Goal: Information Seeking & Learning: Learn about a topic

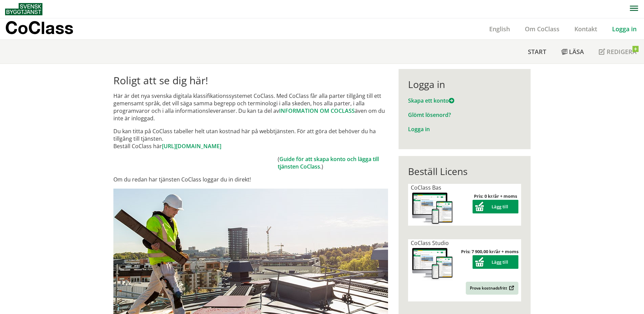
click at [625, 31] on link "Logga in" at bounding box center [624, 29] width 39 height 8
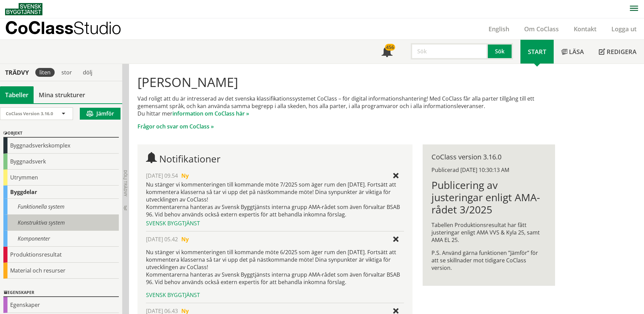
click at [58, 219] on div "Konstruktiva system" at bounding box center [60, 223] width 115 height 16
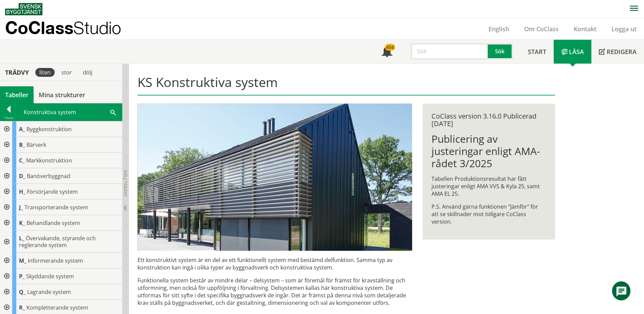
click at [6, 222] on div at bounding box center [6, 223] width 12 height 16
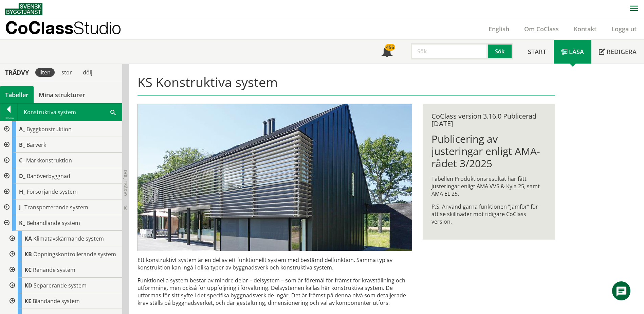
click at [10, 208] on div at bounding box center [6, 207] width 12 height 16
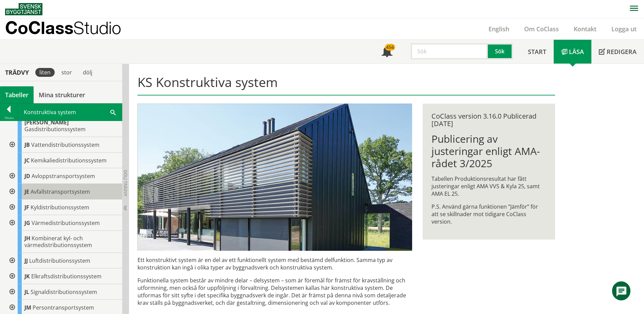
scroll to position [102, 0]
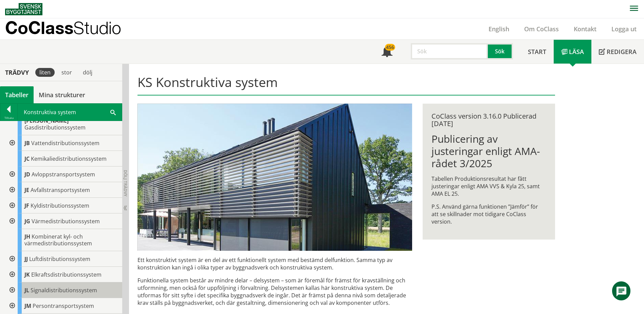
click at [40, 289] on div "JL Signaldistributionssystem" at bounding box center [70, 290] width 105 height 16
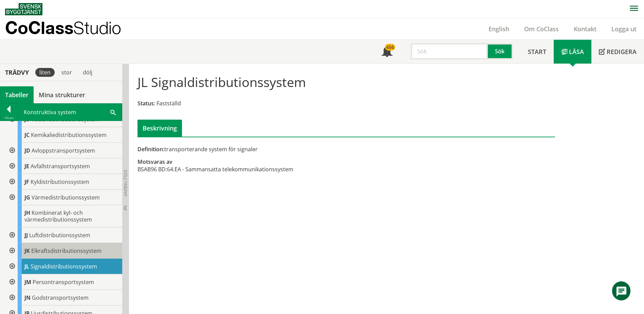
scroll to position [136, 0]
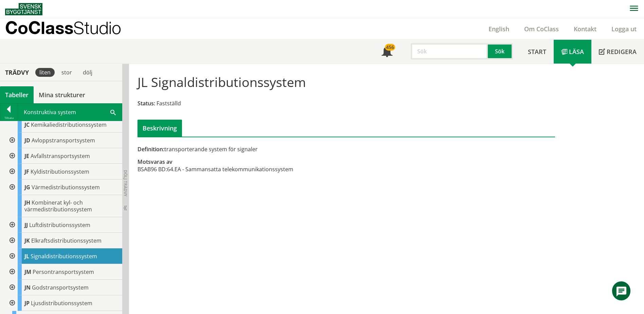
click at [15, 249] on div at bounding box center [11, 256] width 12 height 16
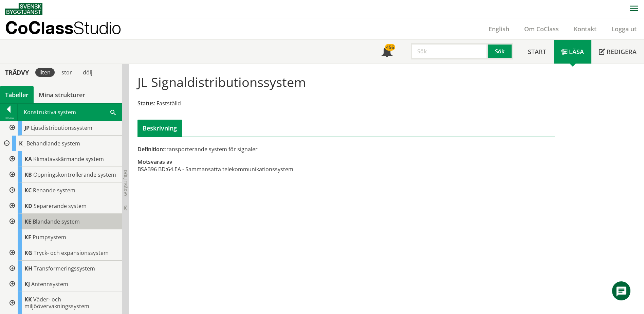
scroll to position [441, 0]
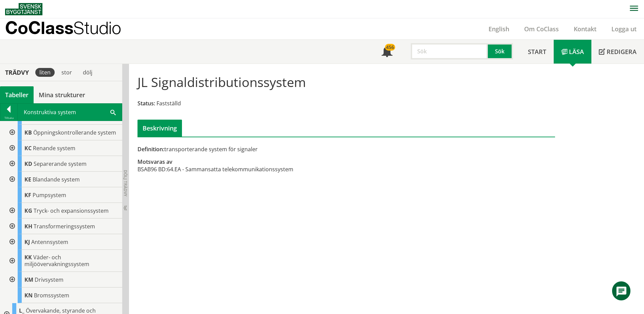
click at [12, 238] on div at bounding box center [11, 242] width 12 height 16
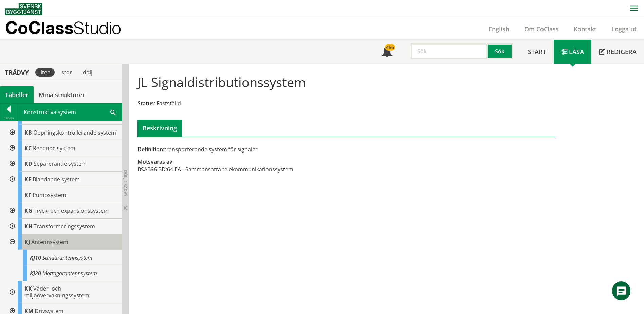
click at [55, 246] on div "KJ Antennsystem" at bounding box center [70, 242] width 105 height 16
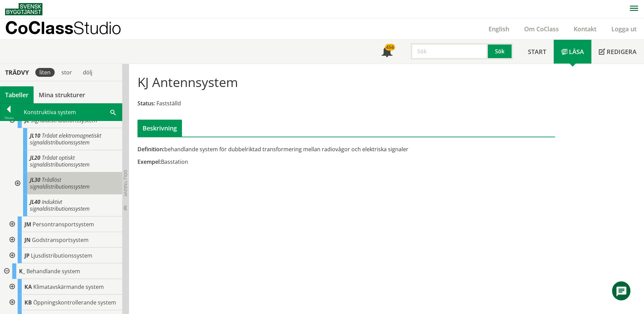
scroll to position [238, 0]
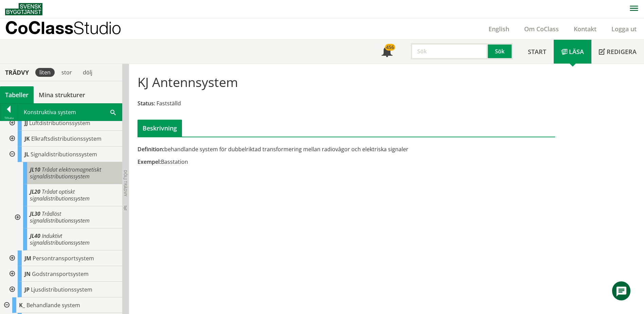
click at [63, 174] on div "JL10 Trådat elektromagnetiskt signaldistributionssystem" at bounding box center [72, 173] width 99 height 22
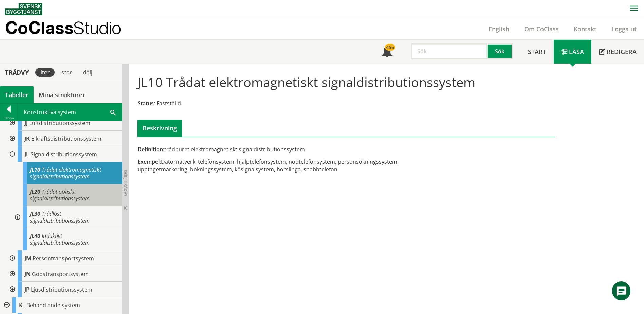
click at [62, 188] on span "Trådat optiskt signaldistributionssystem" at bounding box center [60, 195] width 60 height 14
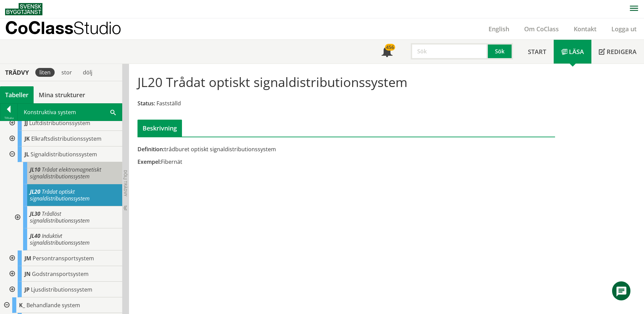
click at [66, 175] on div "JL10 Trådat elektromagnetiskt signaldistributionssystem" at bounding box center [72, 173] width 99 height 22
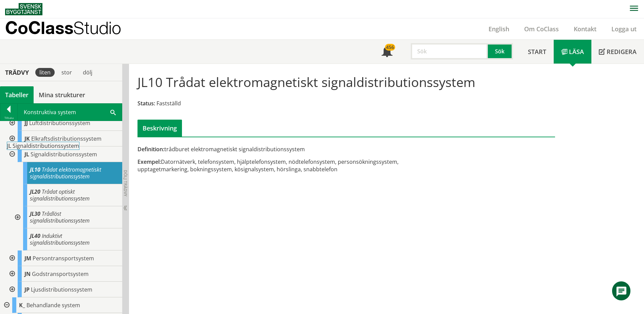
click at [71, 156] on div "JL Signaldistributionssystem JL10 Trådat elektromagnetiskt signaldistributionss…" at bounding box center [63, 198] width 117 height 104
click at [73, 153] on div "JL Signaldistributionssystem" at bounding box center [70, 154] width 105 height 16
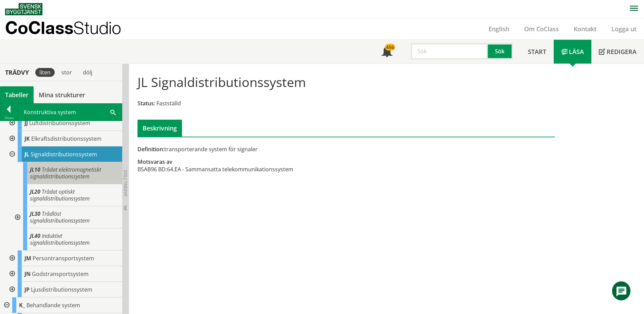
click at [73, 166] on span "Trådat elektromagnetiskt signaldistributionssystem" at bounding box center [65, 173] width 71 height 14
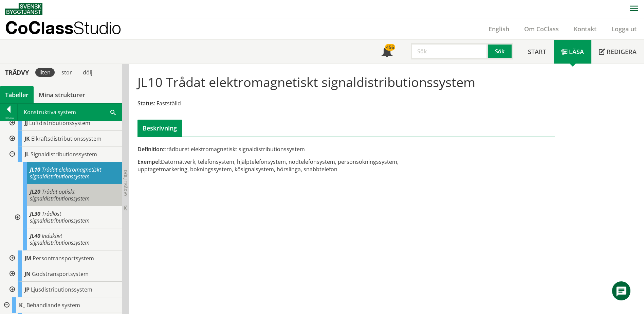
click at [74, 181] on body "AMA AMA Beskrivningsverktyg AMA Funktion BSAB Bygginfo Byggjura Byggkatalogen […" at bounding box center [322, 157] width 644 height 314
click at [74, 188] on span "Trådat optiskt signaldistributionssystem" at bounding box center [60, 195] width 60 height 14
click at [70, 198] on div "JL20 Trådat optiskt signaldistributionssystem" at bounding box center [72, 195] width 99 height 22
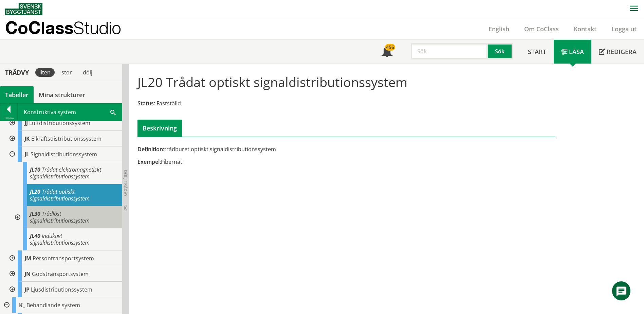
click at [67, 215] on span "Trådlöst signaldistributionssystem" at bounding box center [60, 217] width 60 height 14
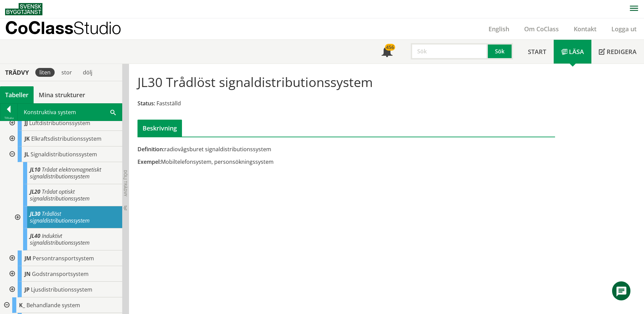
click at [284, 159] on div "Exempel: Mobiltelefonsystem, personsökningssystem" at bounding box center [274, 161] width 275 height 7
